Goal: Task Accomplishment & Management: Complete application form

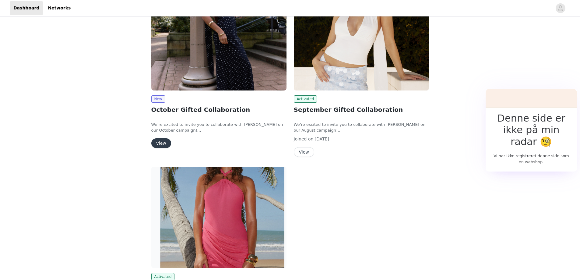
scroll to position [102, 0]
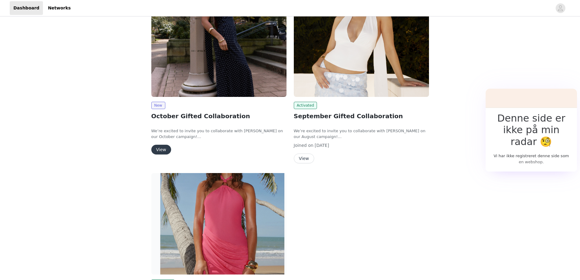
click at [158, 148] on button "View" at bounding box center [161, 150] width 20 height 10
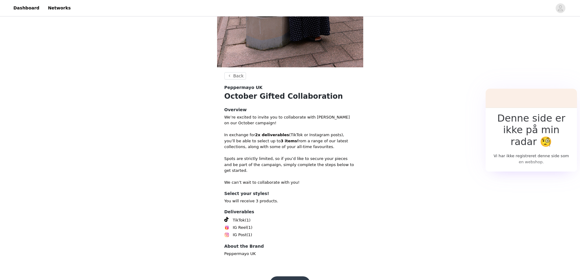
scroll to position [182, 0]
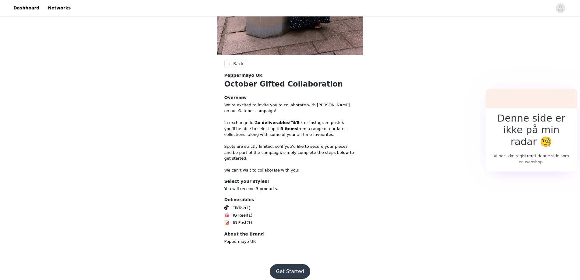
click at [293, 268] on button "Get Started" at bounding box center [290, 271] width 41 height 15
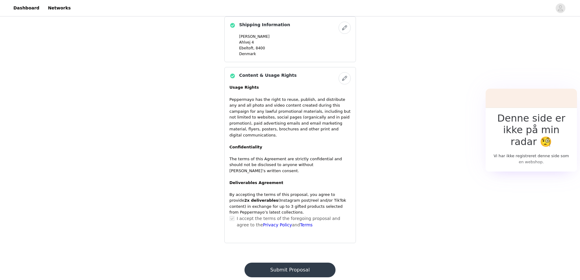
scroll to position [433, 0]
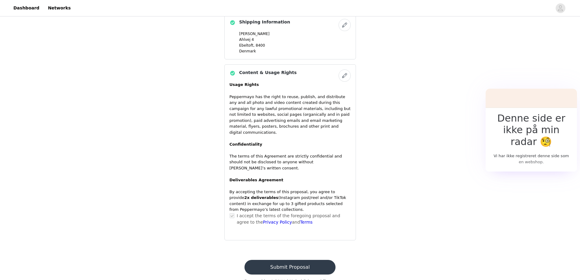
click at [292, 260] on button "Submit Proposal" at bounding box center [290, 267] width 91 height 15
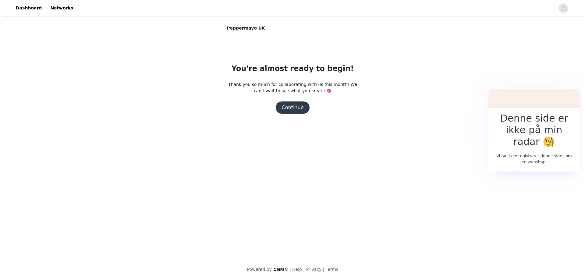
scroll to position [0, 0]
click at [291, 109] on button "Continue" at bounding box center [292, 107] width 34 height 12
